Goal: Task Accomplishment & Management: Complete application form

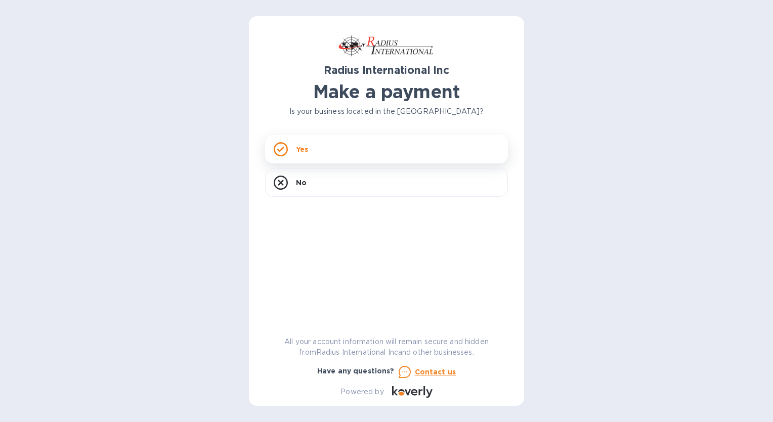
click at [344, 151] on div "Yes" at bounding box center [386, 149] width 243 height 28
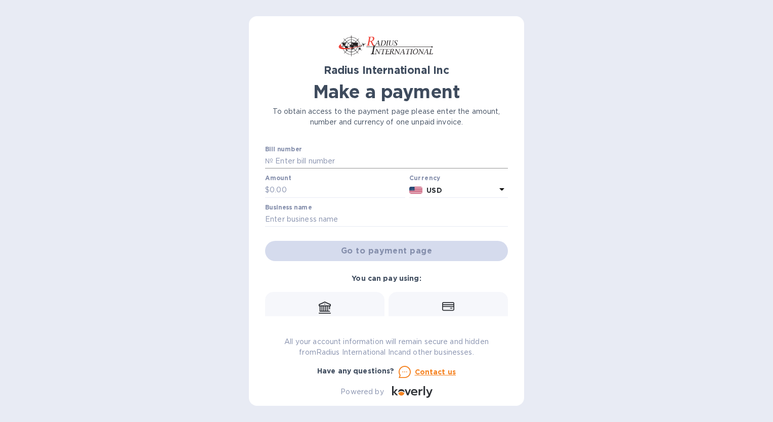
click at [340, 166] on input "text" at bounding box center [390, 161] width 235 height 15
paste input "V SSI00094528"
click at [281, 162] on input "V SSI00094528" at bounding box center [390, 161] width 235 height 15
type input "SSI00094528"
click at [283, 188] on input "text" at bounding box center [338, 190] width 136 height 15
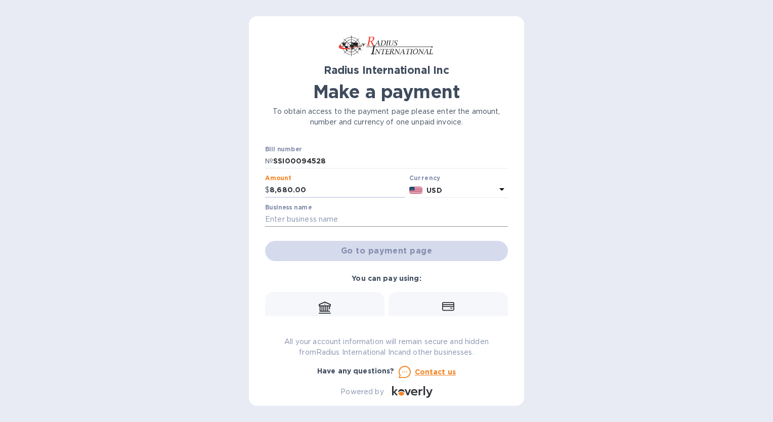
type input "8,680.00"
click at [273, 222] on input "text" at bounding box center [386, 219] width 243 height 15
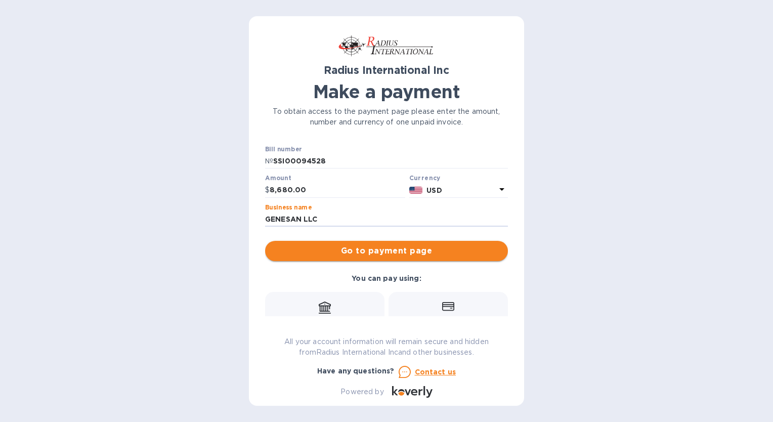
type input "GENESAN LLC"
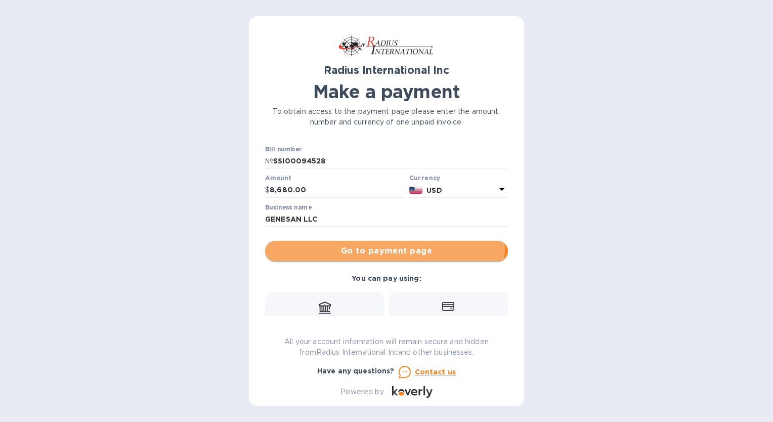
click at [297, 245] on span "Go to payment page" at bounding box center [386, 251] width 227 height 12
